Goal: Use online tool/utility: Utilize a website feature to perform a specific function

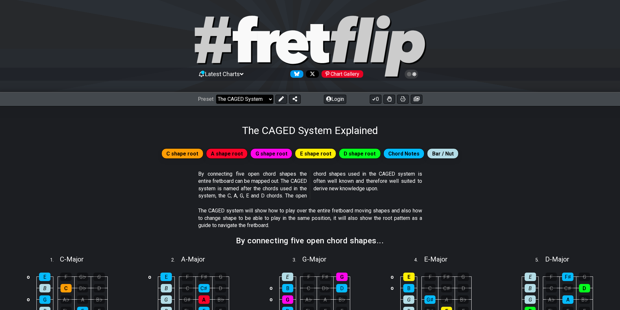
click at [269, 98] on select "Welcome to #fretflip! Initial Preset Custom Preset Minor Pentatonic Major Penta…" at bounding box center [244, 99] width 57 height 9
click at [216, 95] on select "Welcome to #fretflip! Initial Preset Custom Preset Minor Pentatonic Major Penta…" at bounding box center [244, 99] width 57 height 9
select select "/user-defined"
select select "A"
select select "C"
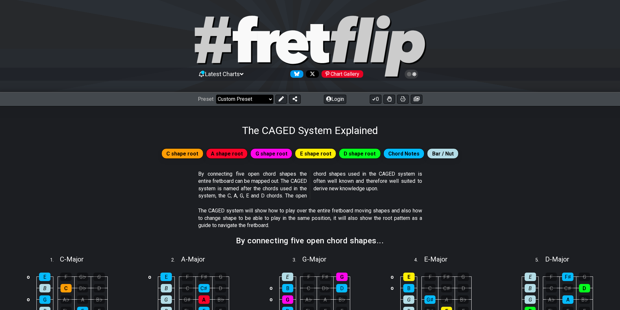
select select "C"
select select "A"
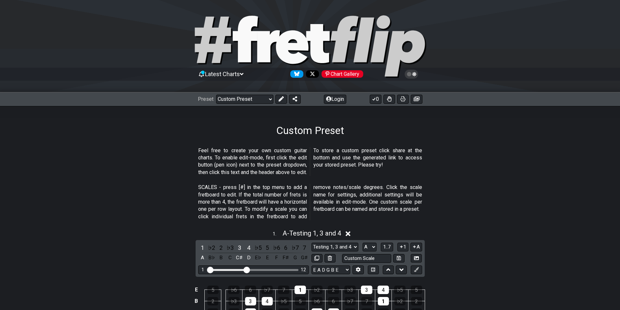
click at [294, 43] on icon at bounding box center [310, 46] width 234 height 65
select select "/welcome"
select select "C"
select select "Minor Pentatonic"
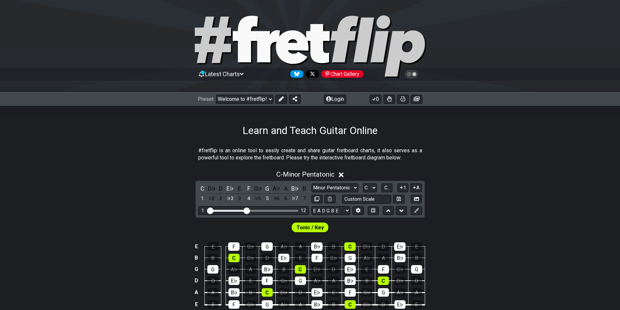
click at [294, 43] on icon at bounding box center [310, 46] width 234 height 65
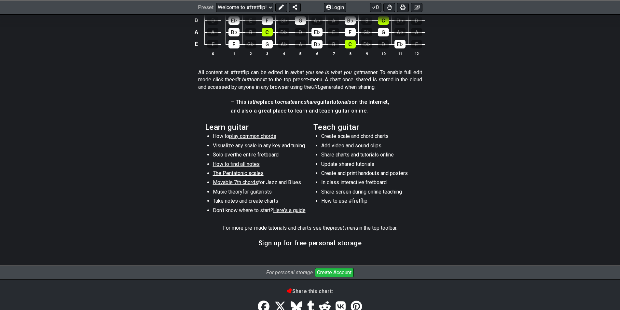
scroll to position [308, 0]
